Goal: Task Accomplishment & Management: Use online tool/utility

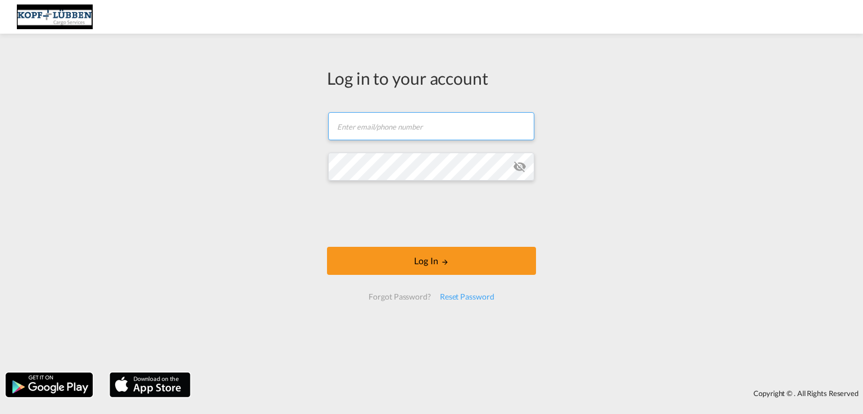
click at [354, 130] on input "text" at bounding box center [431, 126] width 206 height 28
paste input "[EMAIL_ADDRESS][PERSON_NAME][DOMAIN_NAME]"
type input "[EMAIL_ADDRESS][PERSON_NAME][DOMAIN_NAME]"
click at [270, 187] on div "Log in to your account [EMAIL_ADDRESS][PERSON_NAME][DOMAIN_NAME] Password field…" at bounding box center [431, 203] width 863 height 328
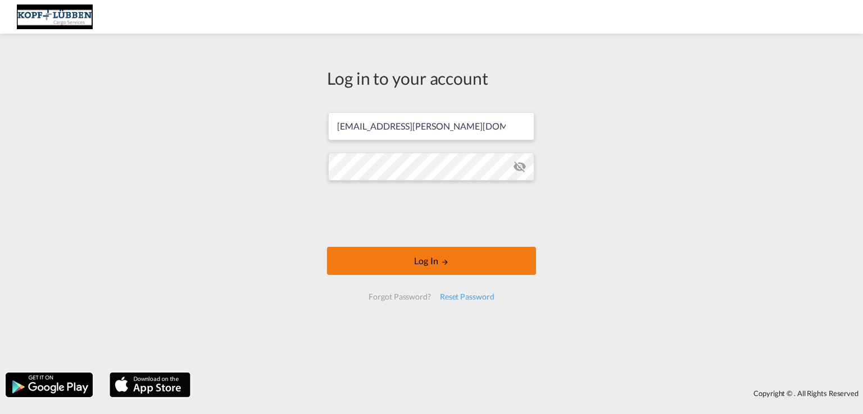
click at [436, 264] on button "Log In" at bounding box center [431, 261] width 209 height 28
